Goal: Use online tool/utility

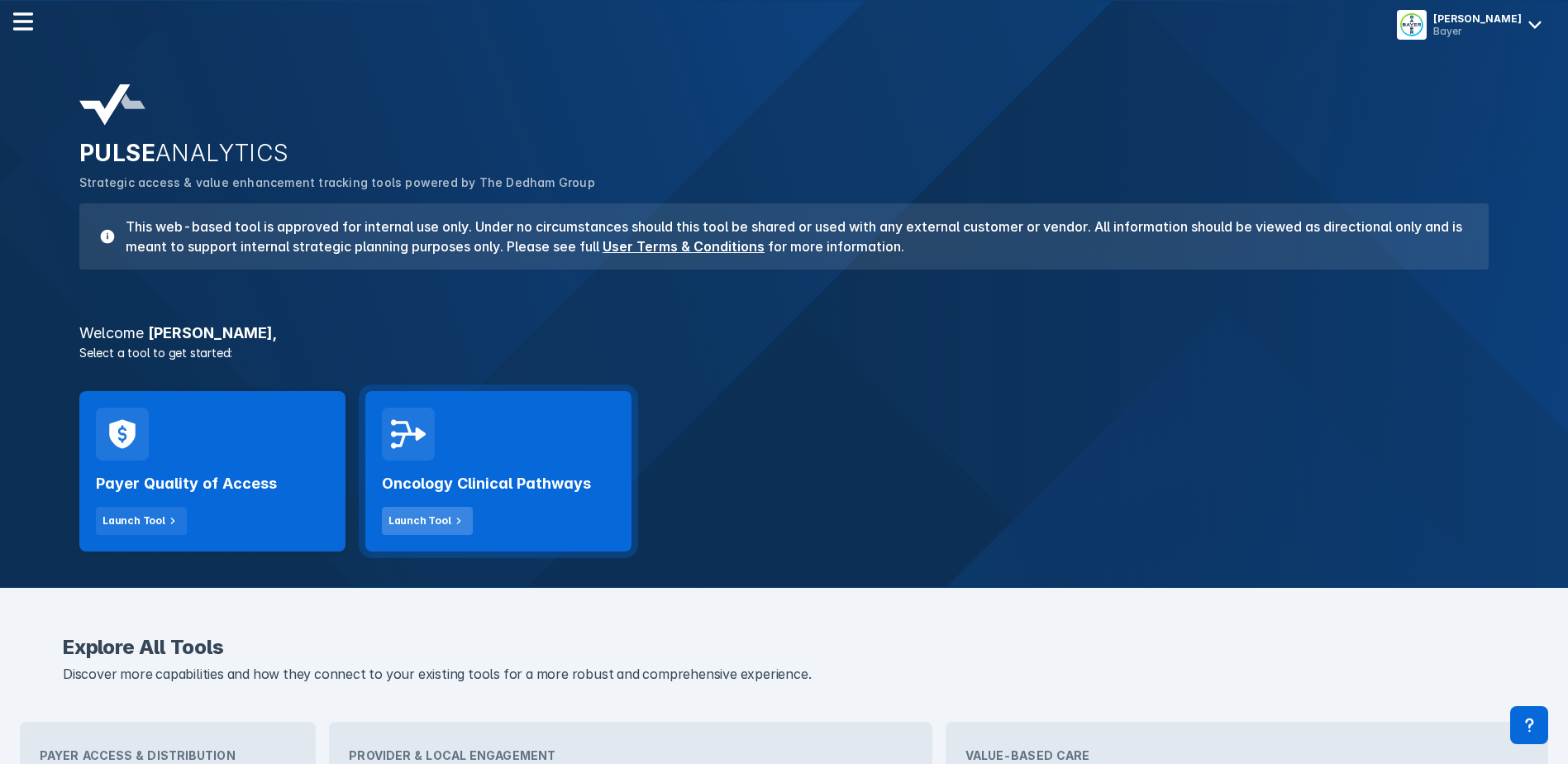
click at [422, 517] on div "Launch Tool" at bounding box center [420, 521] width 63 height 15
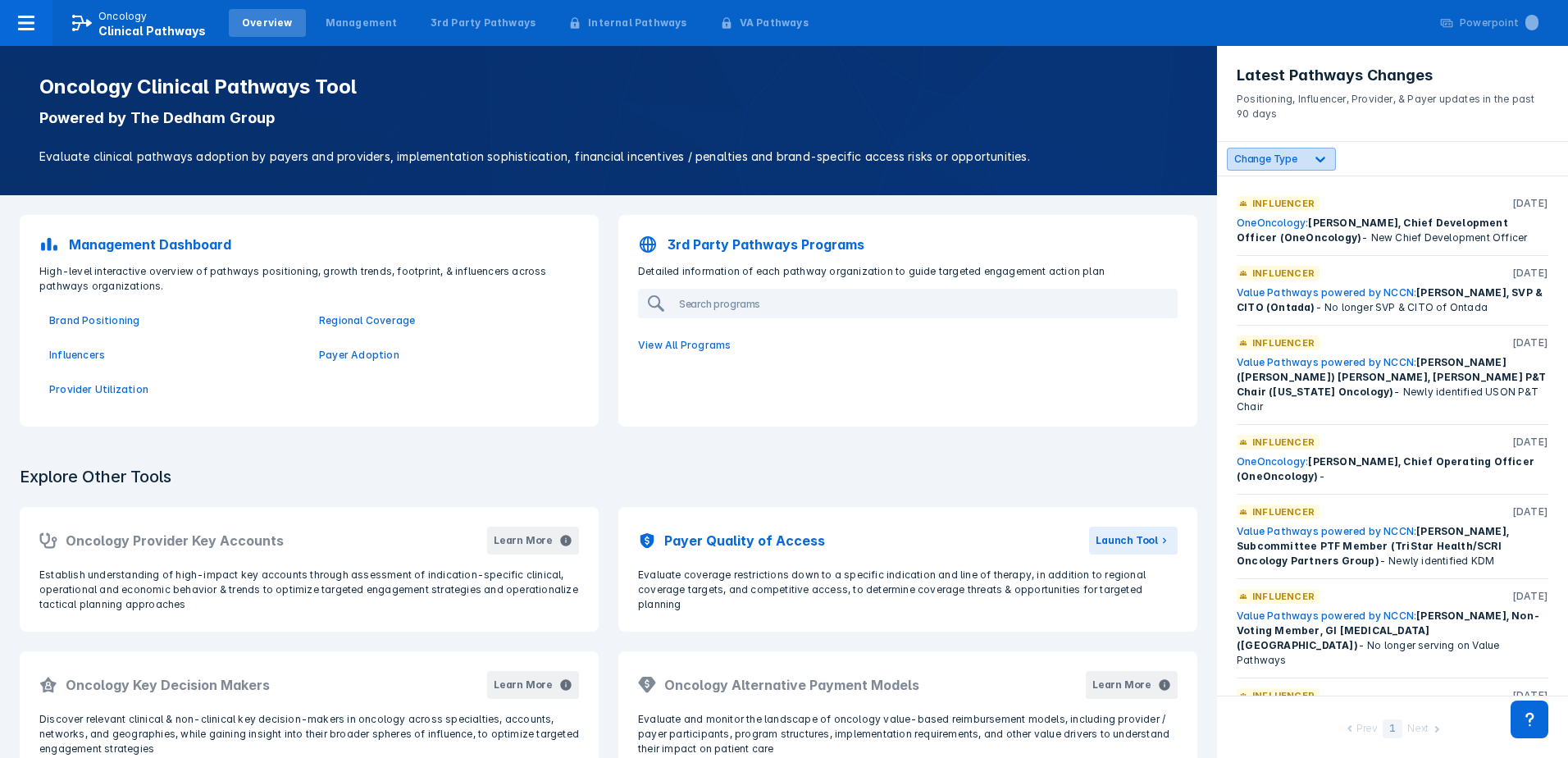
click at [1315, 158] on icon at bounding box center [1320, 159] width 10 height 6
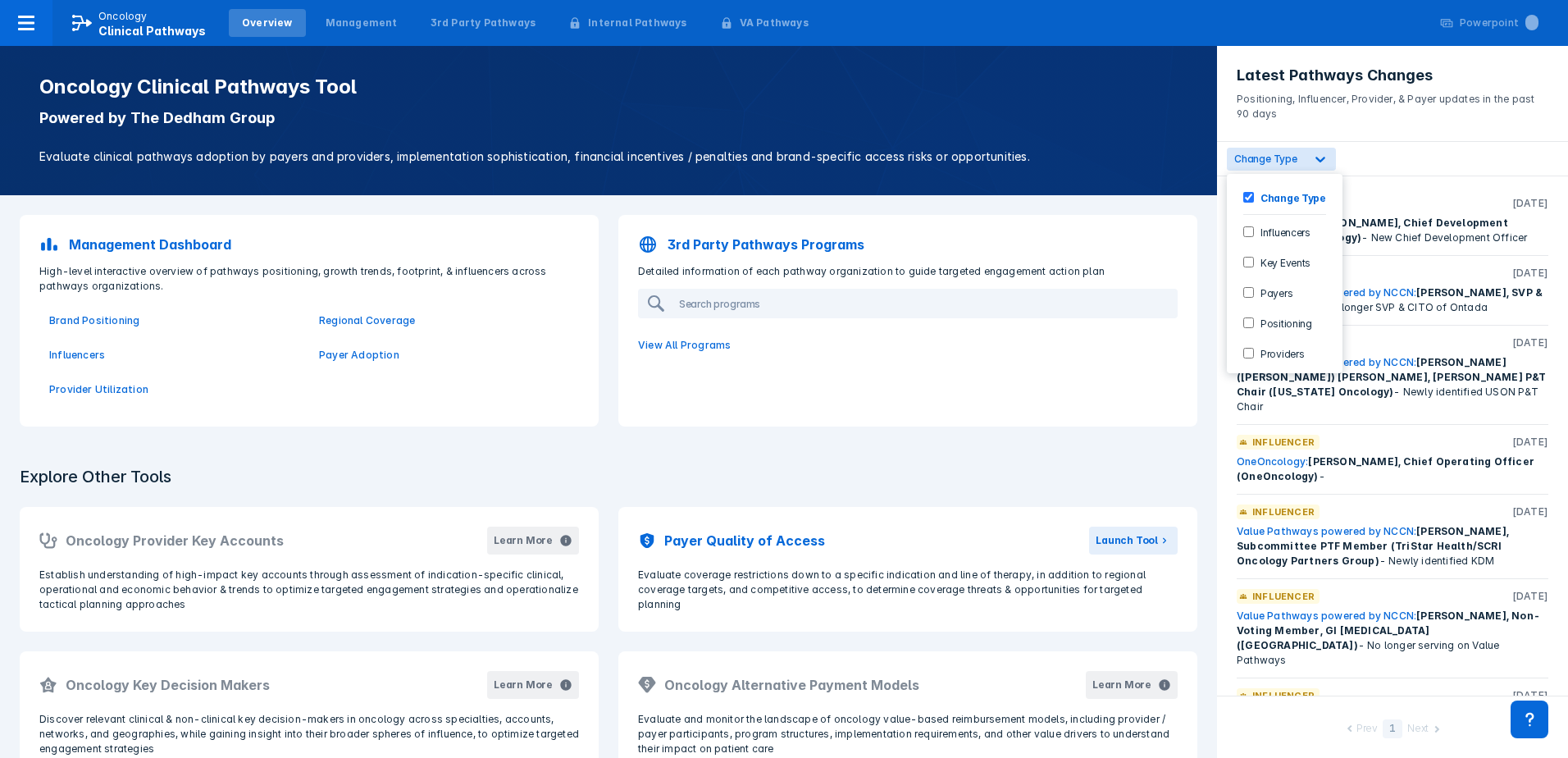
click at [1251, 266] on Events-checkbox "Key Events" at bounding box center [1248, 262] width 11 height 11
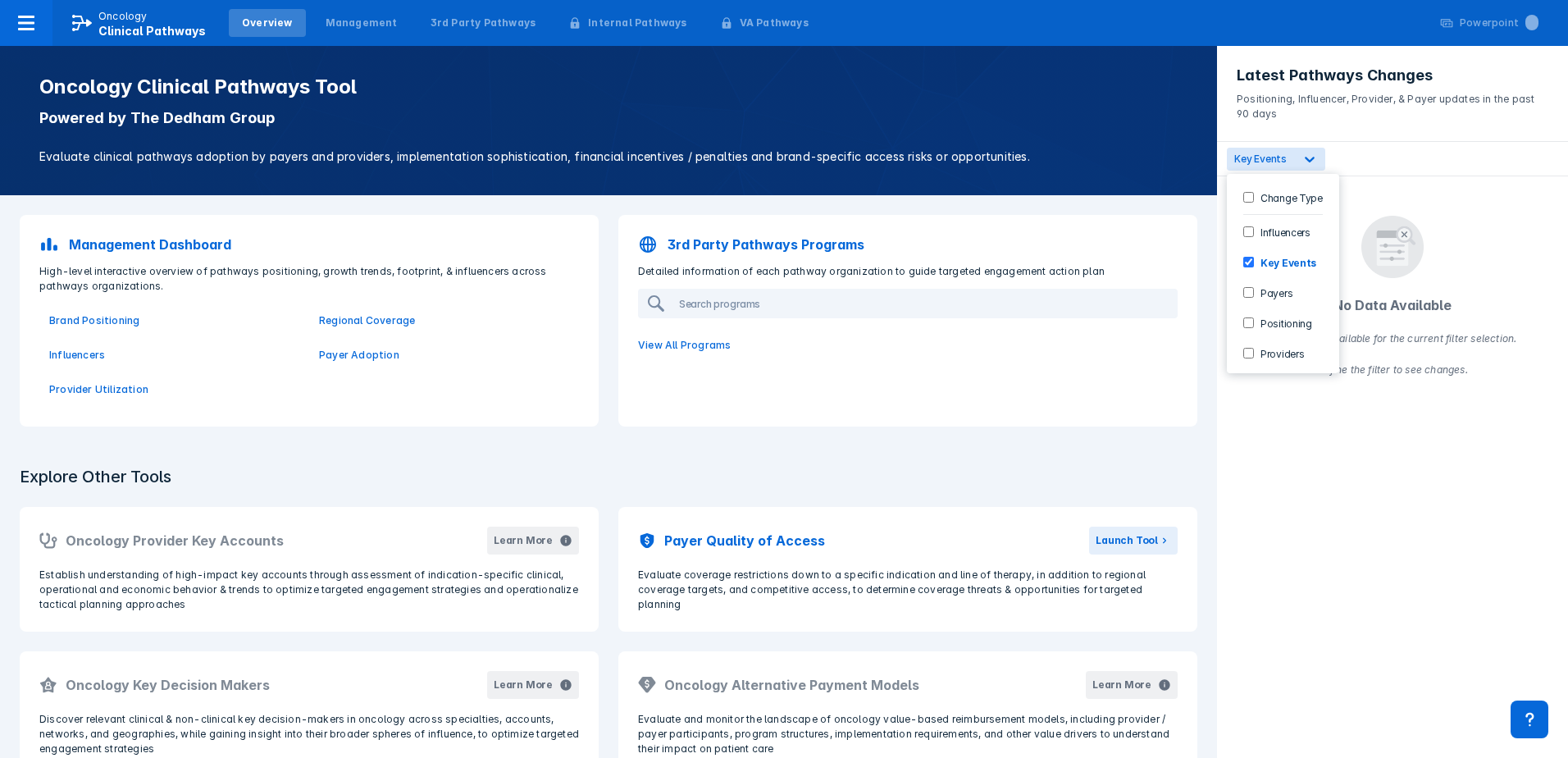
click at [1266, 323] on label "Positioning" at bounding box center [1283, 323] width 58 height 14
click at [1245, 260] on Events-checkbox "Key Events" at bounding box center [1248, 262] width 11 height 11
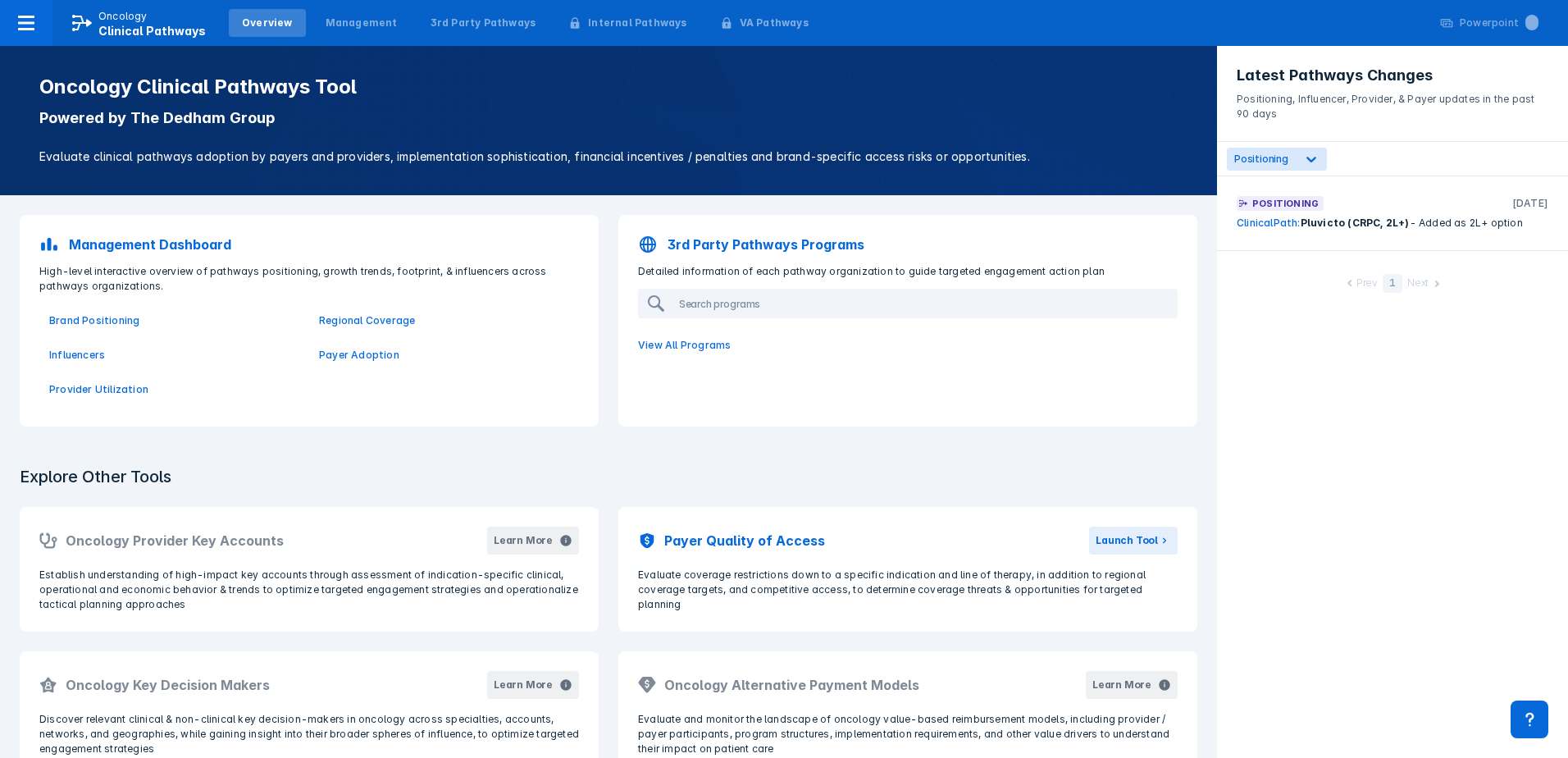
click at [1473, 319] on div "Latest Pathways Changes Positioning, Influencer, Provider, & Payer updates in t…" at bounding box center [1391, 401] width 351 height 712
